Goal: Navigation & Orientation: Find specific page/section

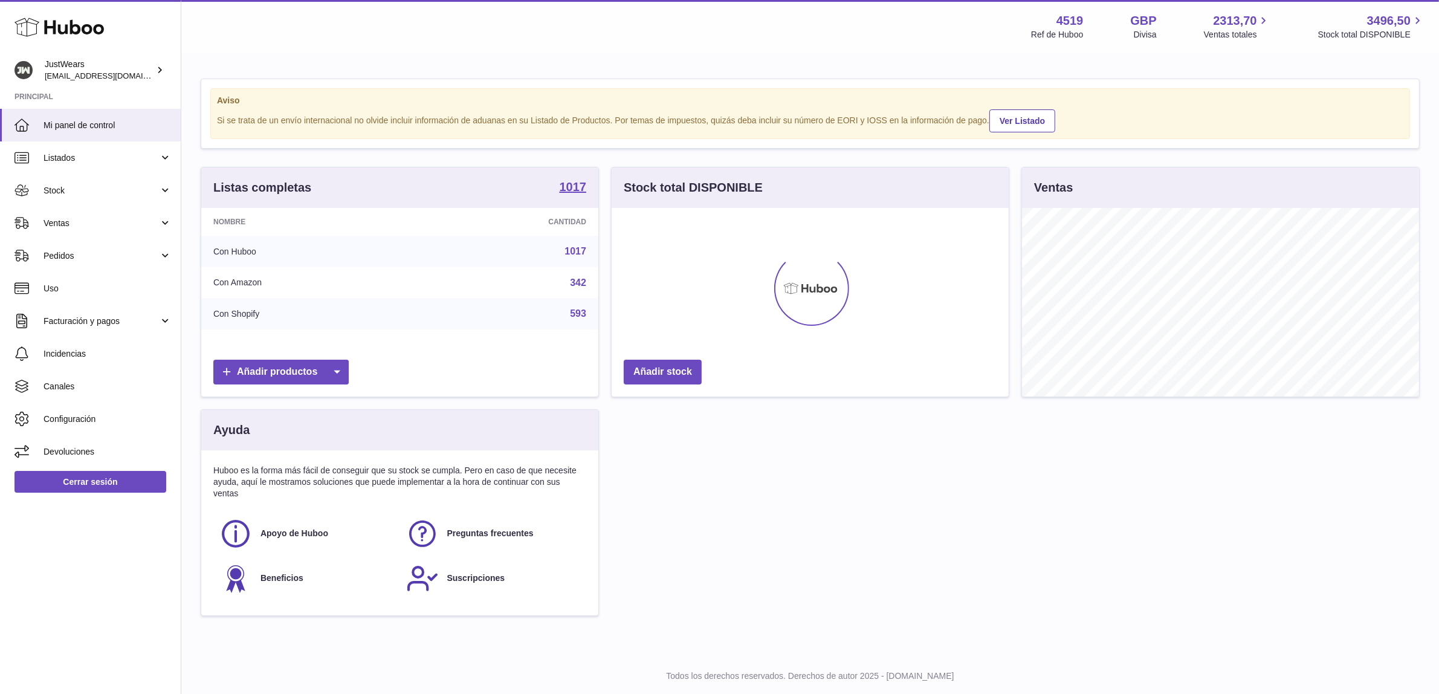
scroll to position [188, 397]
click at [580, 183] on strong "1017" at bounding box center [573, 187] width 27 height 12
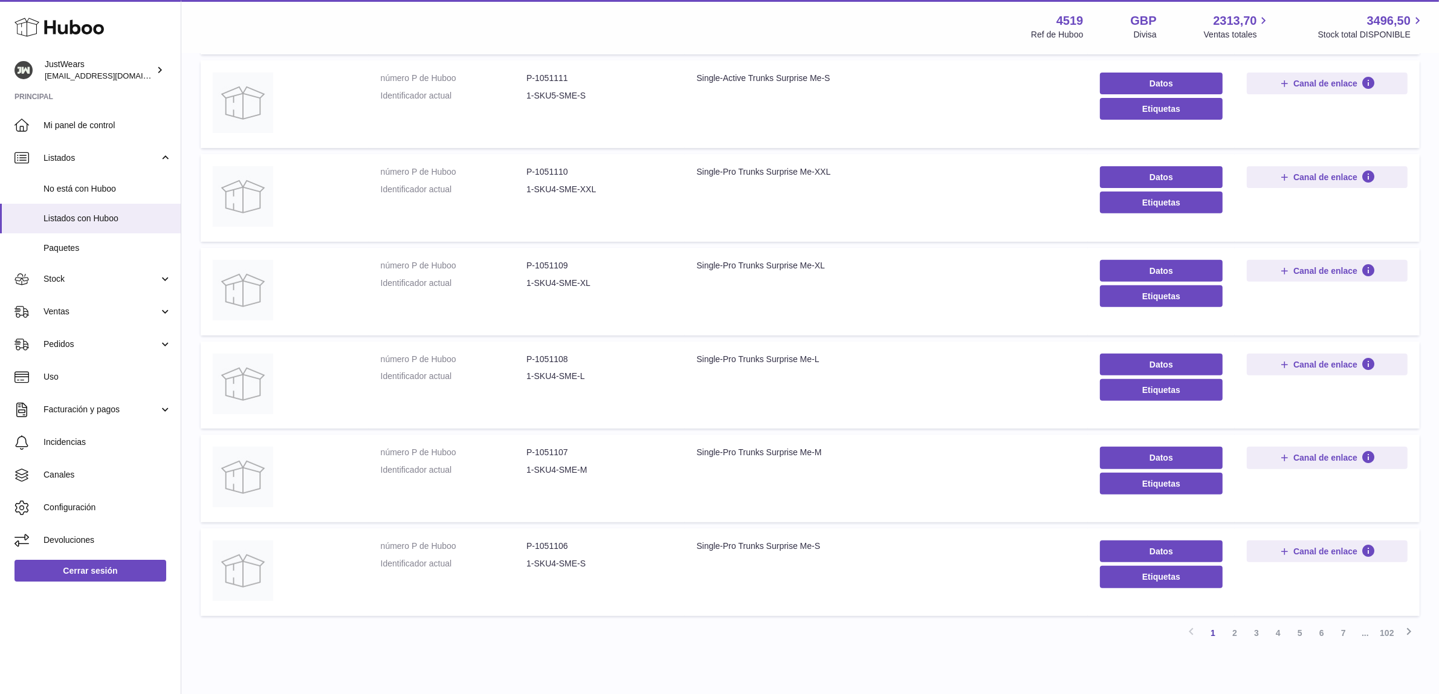
scroll to position [585, 0]
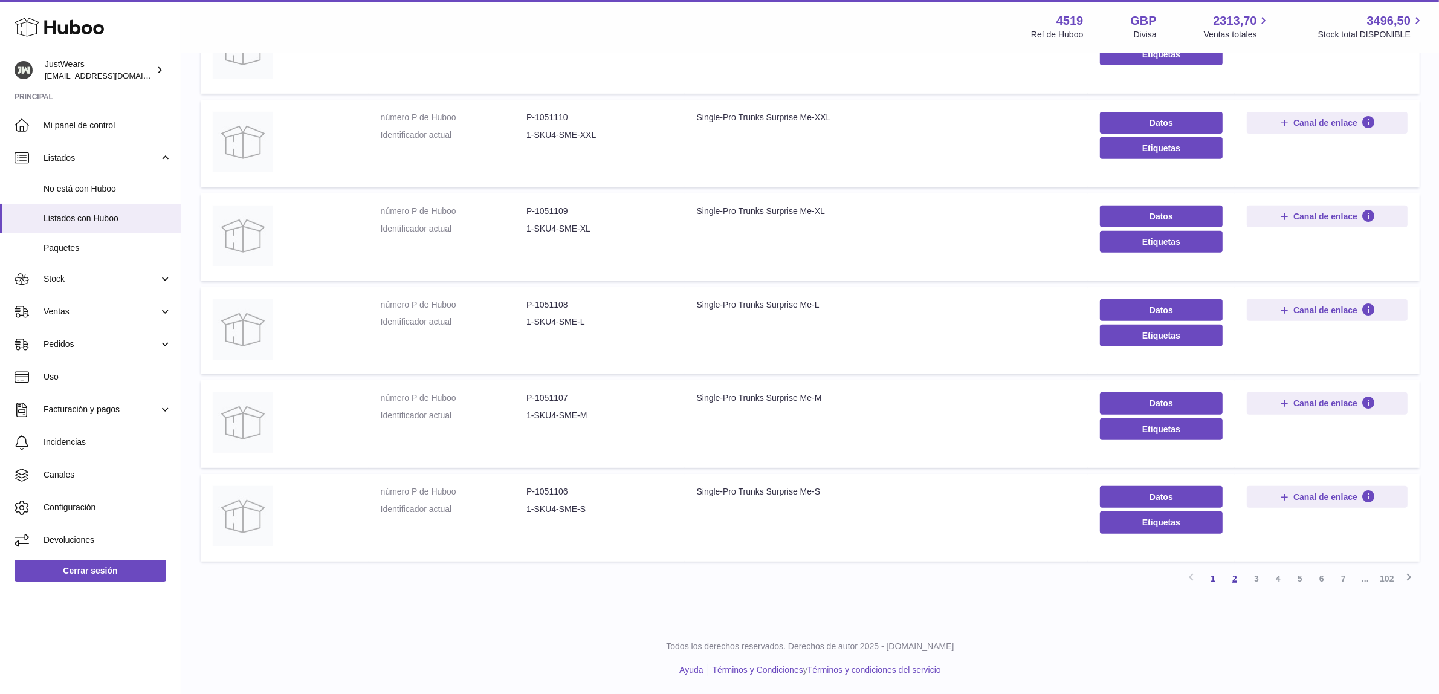
click at [1240, 578] on link "2" at bounding box center [1235, 579] width 22 height 22
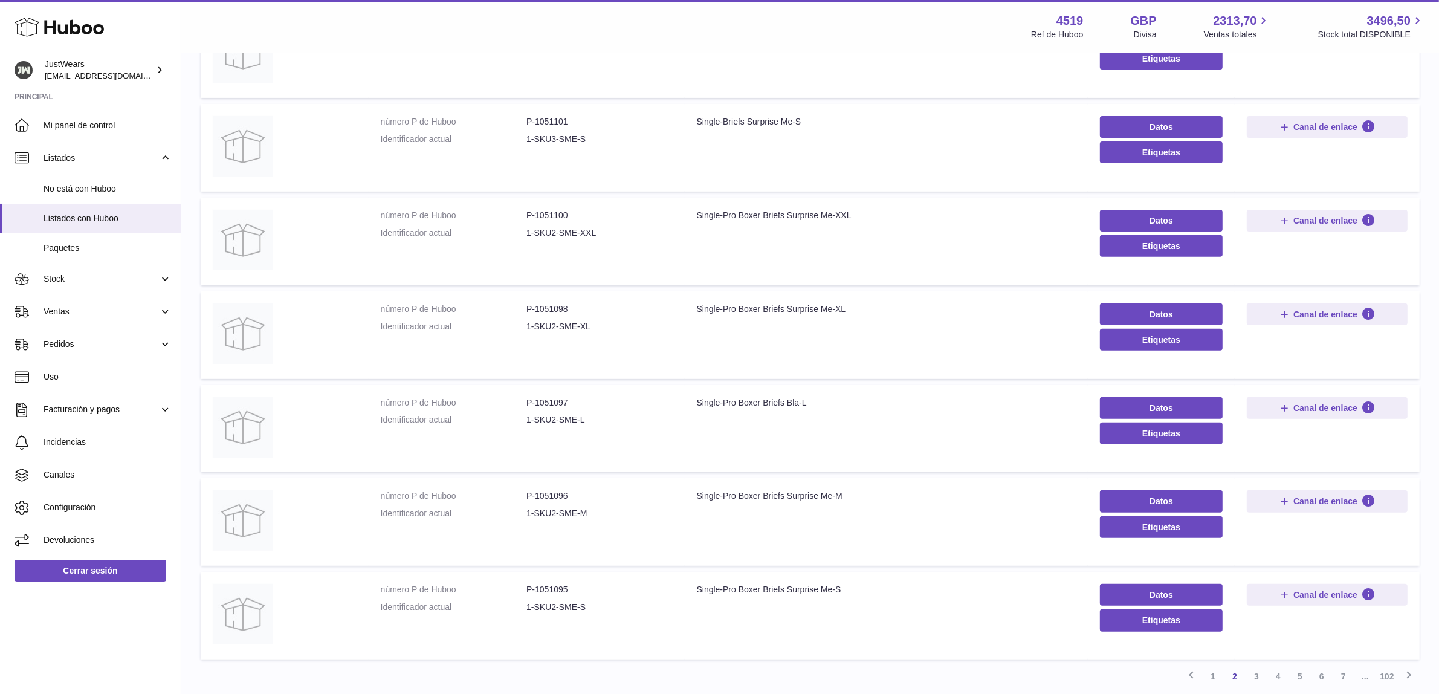
scroll to position [508, 0]
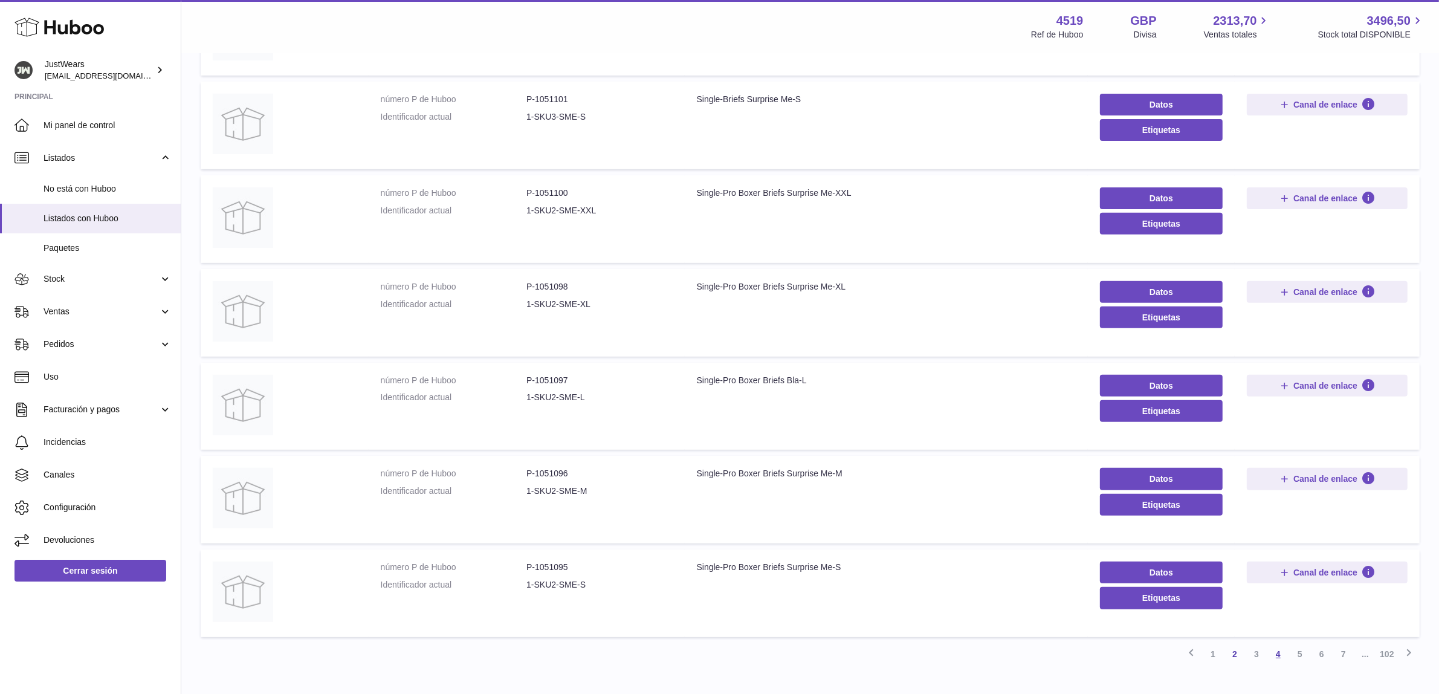
click at [1285, 654] on link "4" at bounding box center [1279, 654] width 22 height 22
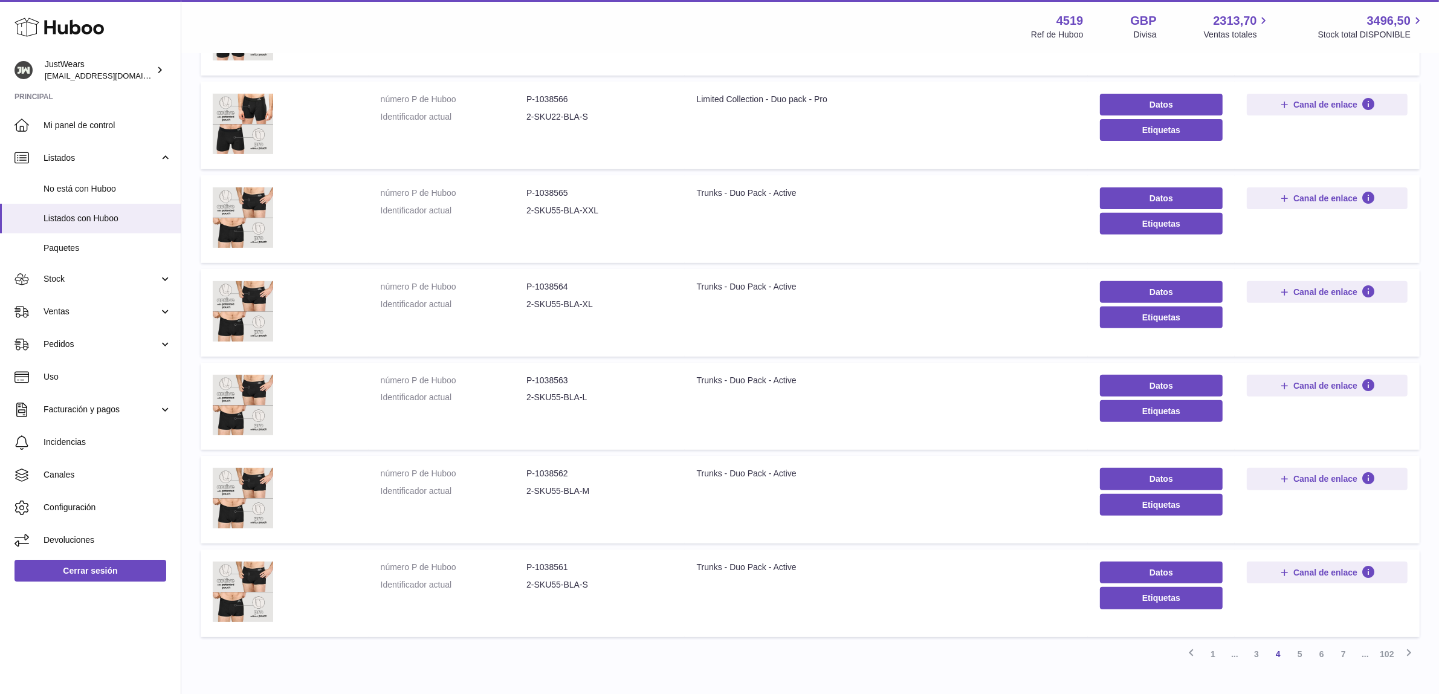
scroll to position [583, 0]
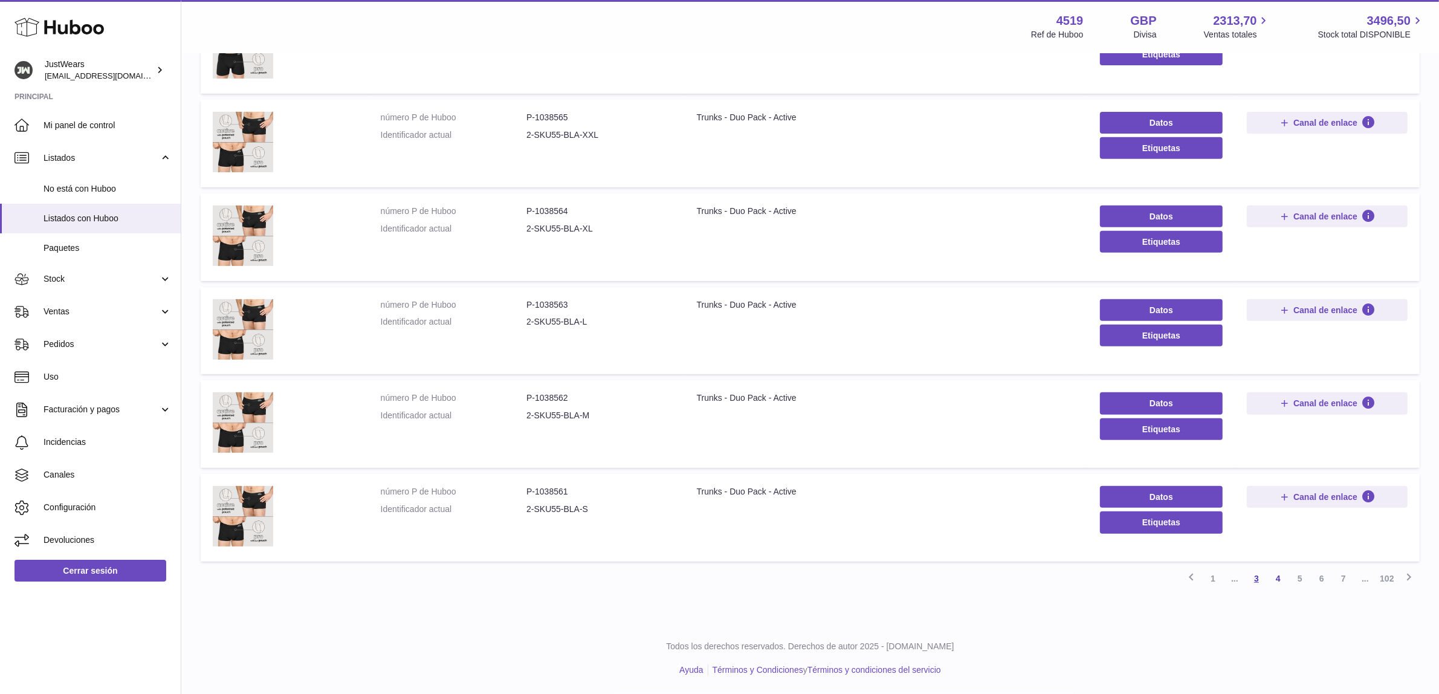
click at [1255, 584] on link "3" at bounding box center [1257, 579] width 22 height 22
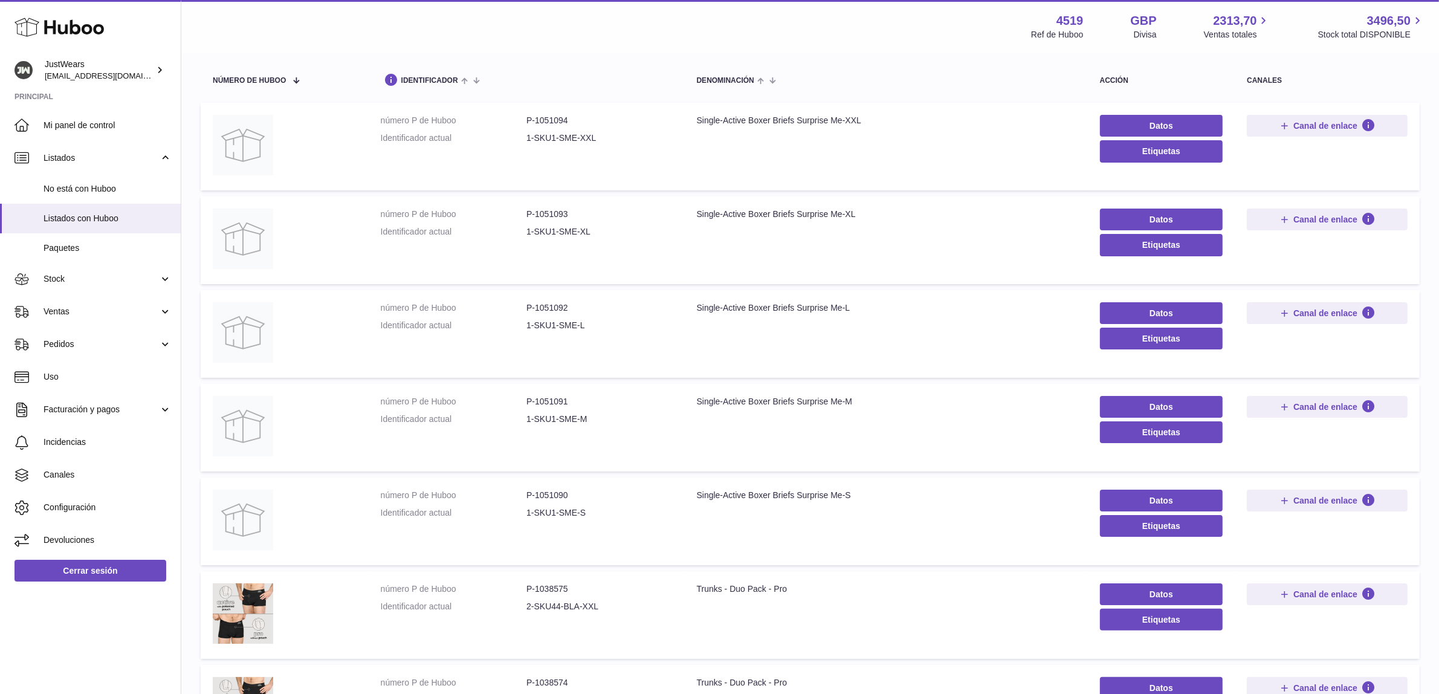
scroll to position [281, 0]
